Goal: Browse casually: Explore the website without a specific task or goal

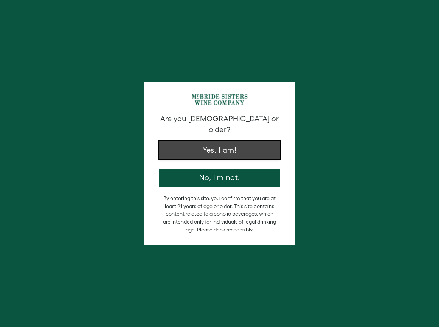
click at [264, 143] on button "Yes, I am!" at bounding box center [219, 150] width 121 height 18
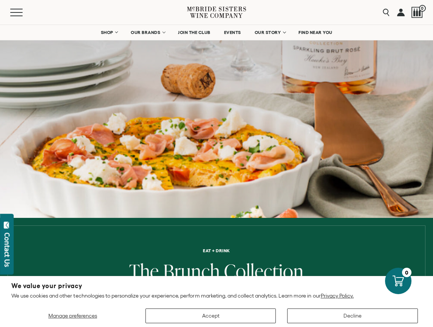
click at [196, 11] on icon at bounding box center [216, 13] width 59 height 22
